Goal: Task Accomplishment & Management: Use online tool/utility

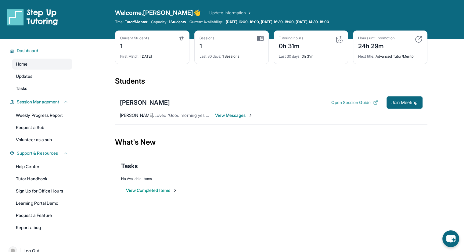
click at [343, 100] on button "Open Session Guide" at bounding box center [354, 103] width 47 height 6
click at [397, 102] on span "Join Meeting" at bounding box center [405, 103] width 26 height 4
click at [364, 101] on button "Open Session Guide" at bounding box center [354, 103] width 47 height 6
click at [142, 188] on button "View Completed Items" at bounding box center [152, 190] width 52 height 6
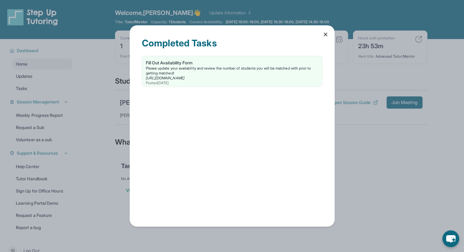
click at [325, 33] on icon at bounding box center [326, 34] width 6 height 6
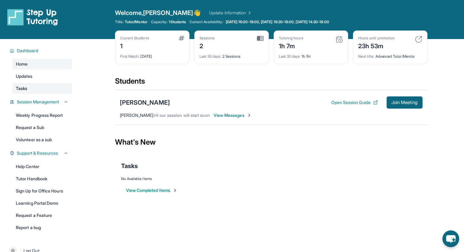
click at [53, 88] on link "Tasks" at bounding box center [42, 88] width 60 height 11
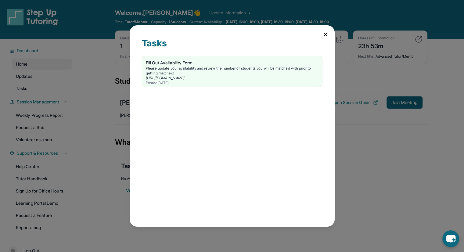
click at [324, 31] on icon at bounding box center [326, 34] width 6 height 6
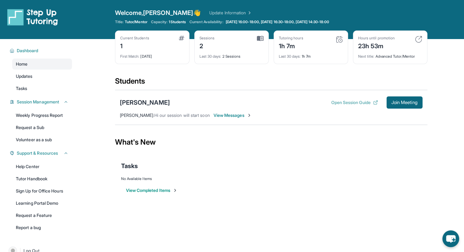
click at [363, 104] on button "Open Session Guide" at bounding box center [354, 103] width 47 height 6
